Goal: Find contact information: Find contact information

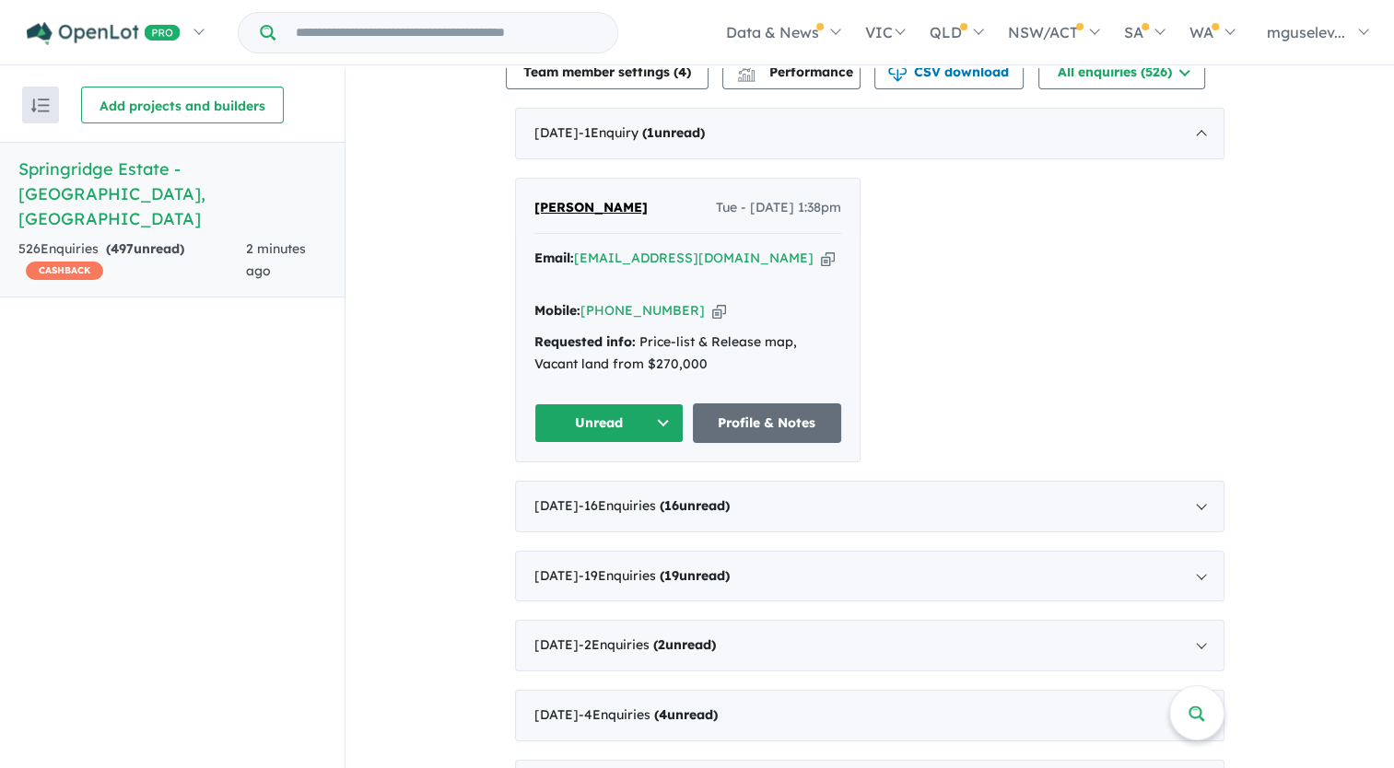
scroll to position [737, 0]
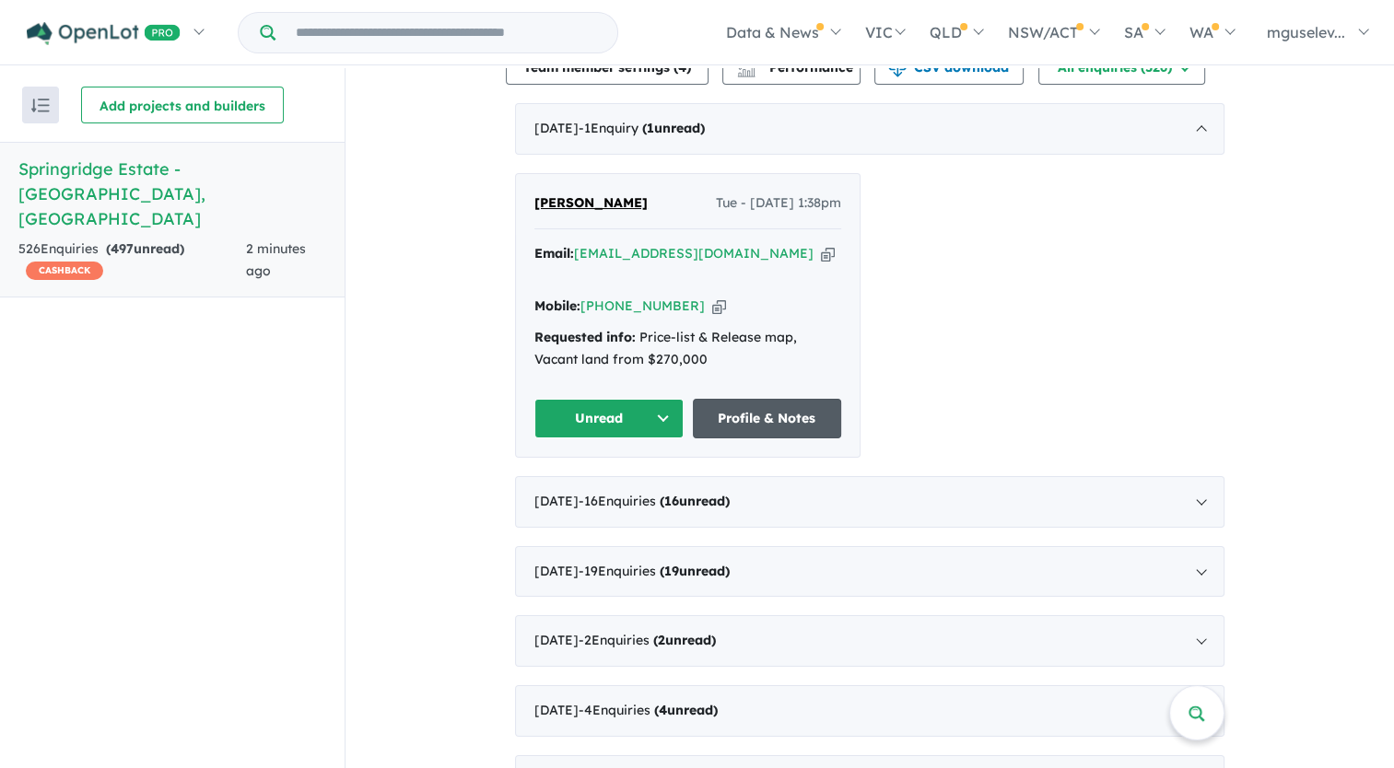
click at [736, 405] on link "Profile & Notes" at bounding box center [767, 419] width 149 height 40
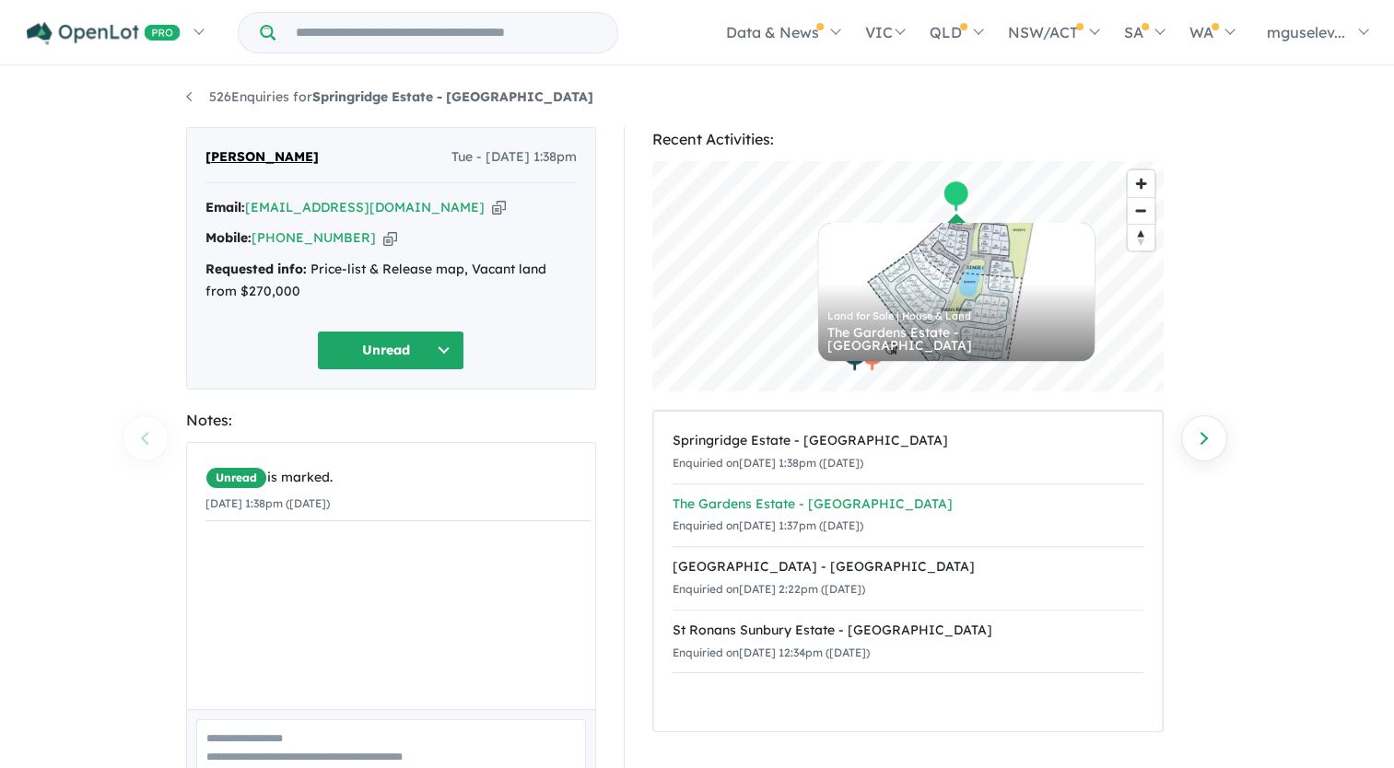
click at [786, 510] on div "The Gardens Estate - Kilmore" at bounding box center [908, 505] width 471 height 22
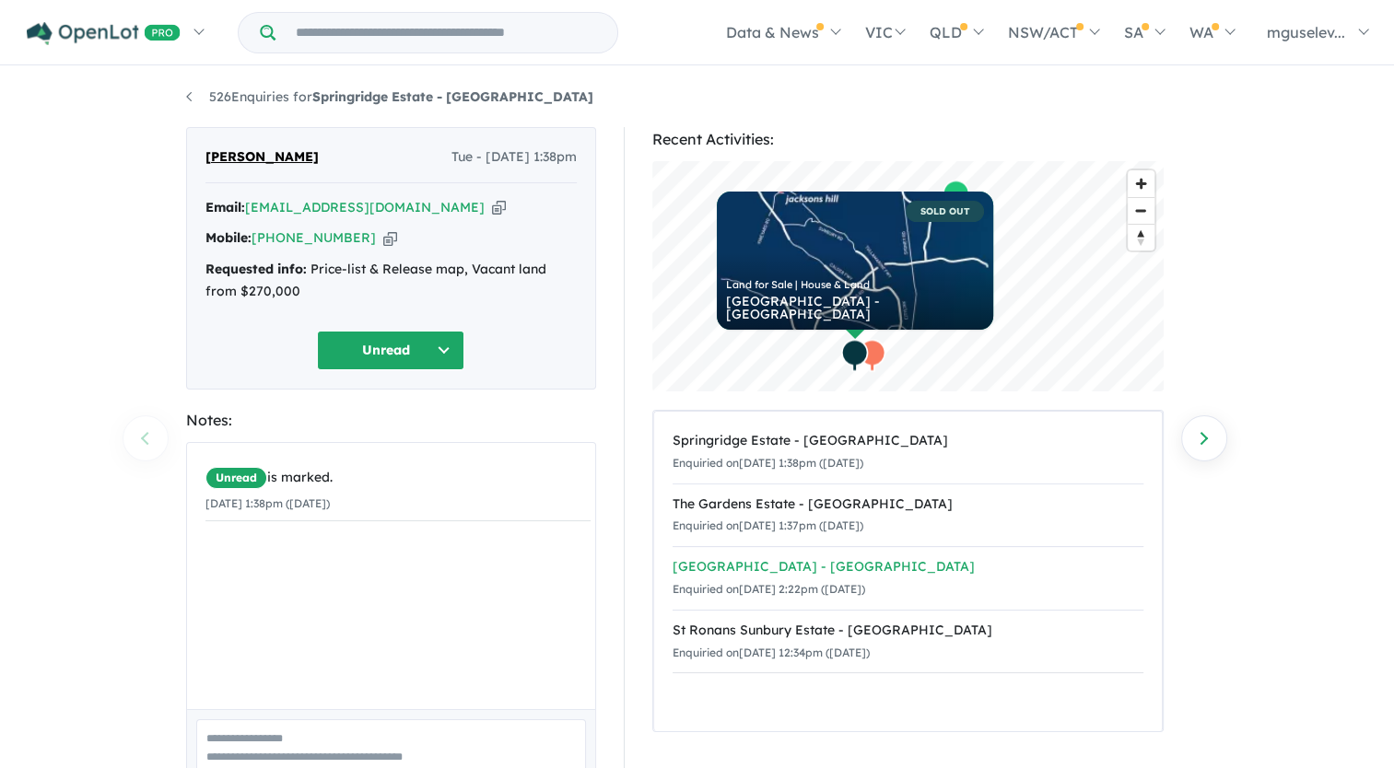
click at [813, 569] on div "Jacksons Hill Estate - Sunbury" at bounding box center [908, 568] width 471 height 22
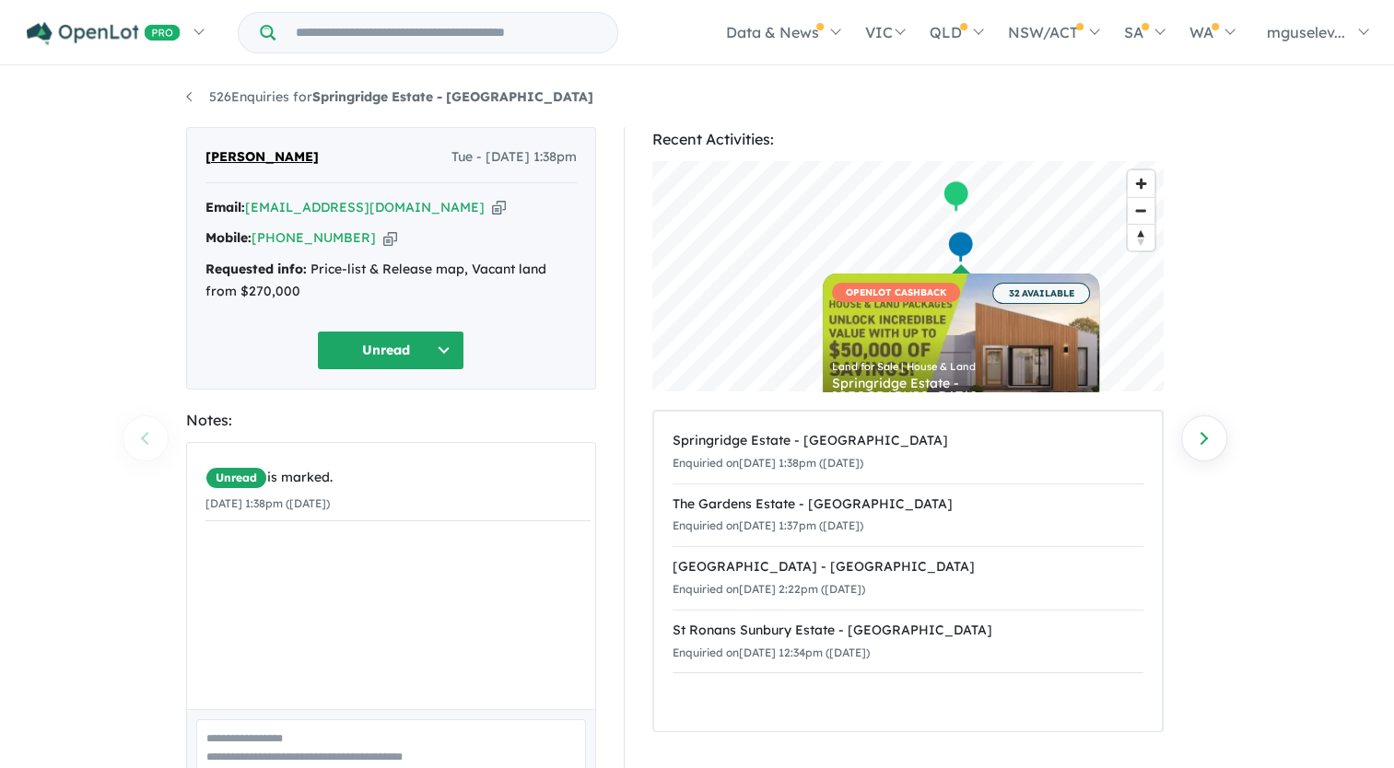
click at [416, 207] on div "Email: ria.esberey@gmail.com Copied!" at bounding box center [390, 208] width 371 height 22
click at [492, 205] on icon "button" at bounding box center [499, 207] width 14 height 19
click at [383, 241] on icon "button" at bounding box center [390, 238] width 14 height 19
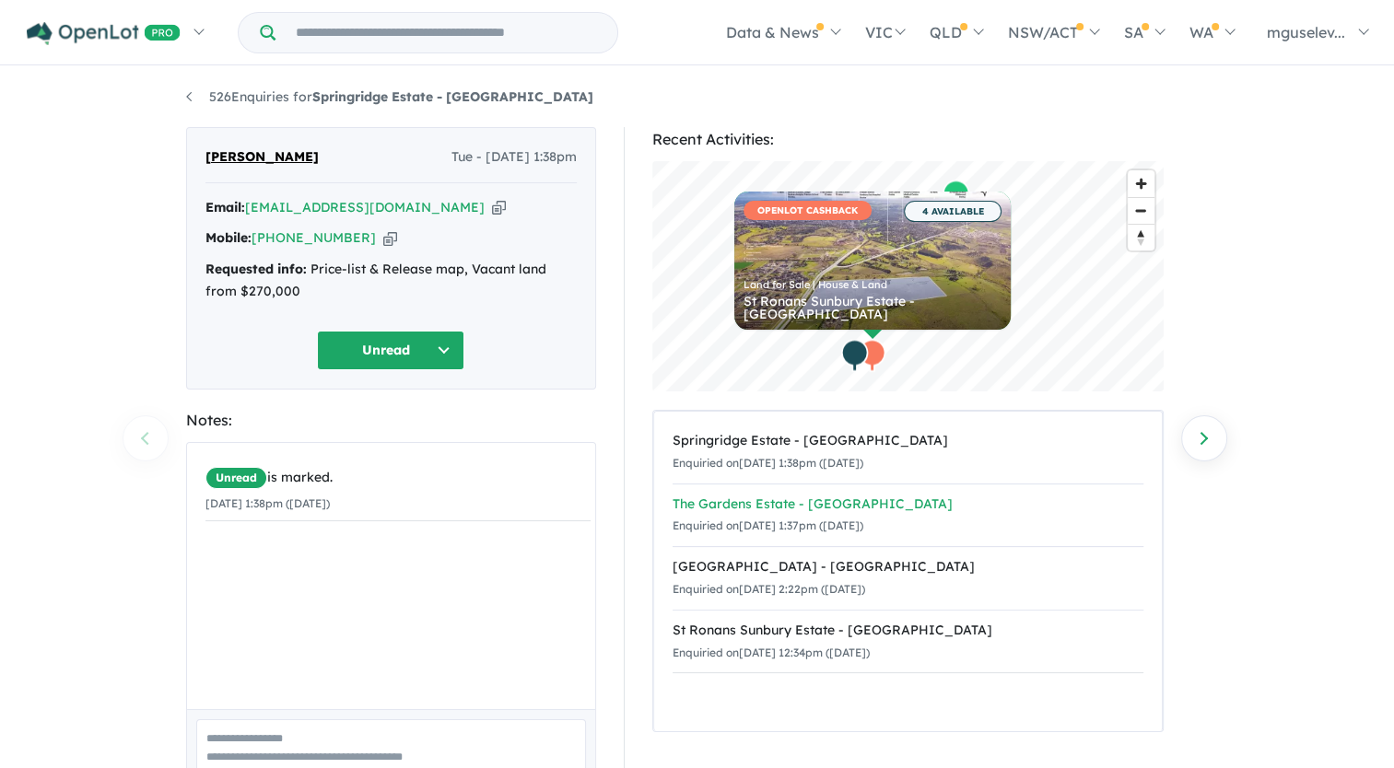
click at [834, 506] on div "The Gardens Estate - Kilmore" at bounding box center [908, 505] width 471 height 22
